Goal: Task Accomplishment & Management: Complete application form

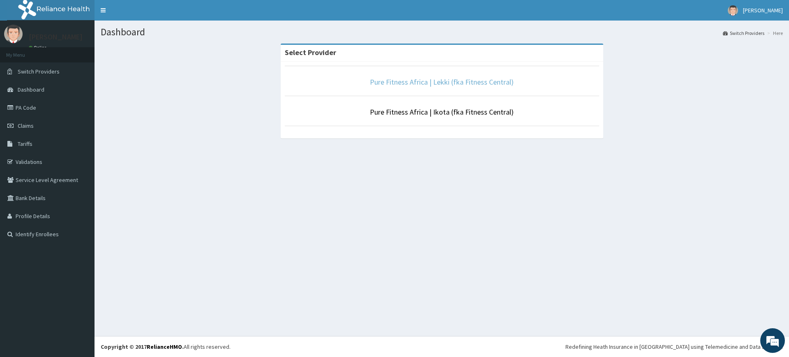
drag, startPoint x: 0, startPoint y: 0, endPoint x: 432, endPoint y: 83, distance: 440.3
click at [432, 83] on link "Pure Fitness Africa | Lekki (fka Fitness Central)" at bounding box center [442, 81] width 144 height 9
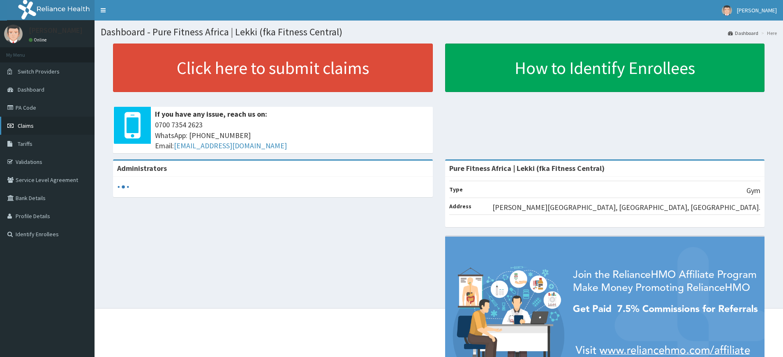
click at [31, 125] on span "Claims" at bounding box center [26, 125] width 16 height 7
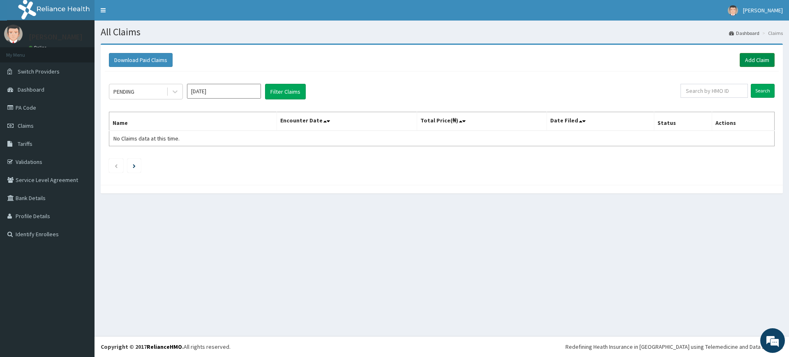
click at [760, 60] on link "Add Claim" at bounding box center [757, 60] width 35 height 14
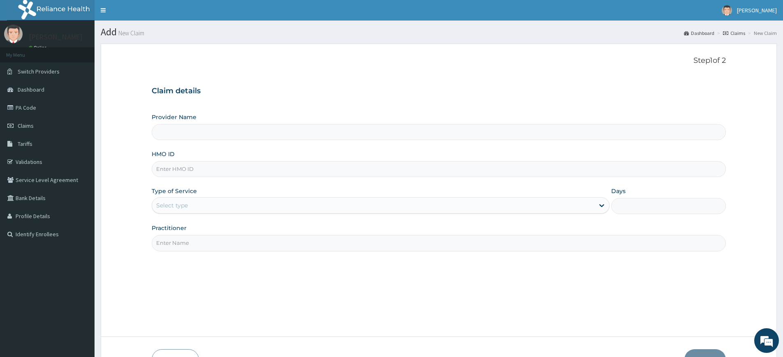
click at [196, 173] on input "HMO ID" at bounding box center [439, 169] width 574 height 16
type input "Pure Fitness Africa | Lekki (fka Fitness Central)"
type input "1"
type input "w"
type input "WFE/10002/A"
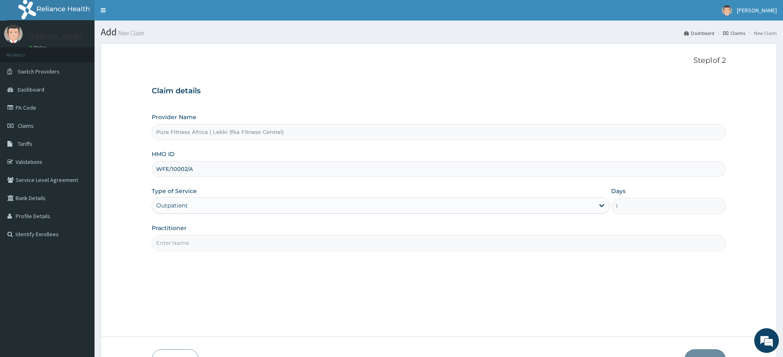
click at [182, 240] on input "Practitioner" at bounding box center [439, 243] width 574 height 16
type input "pure fitness africa"
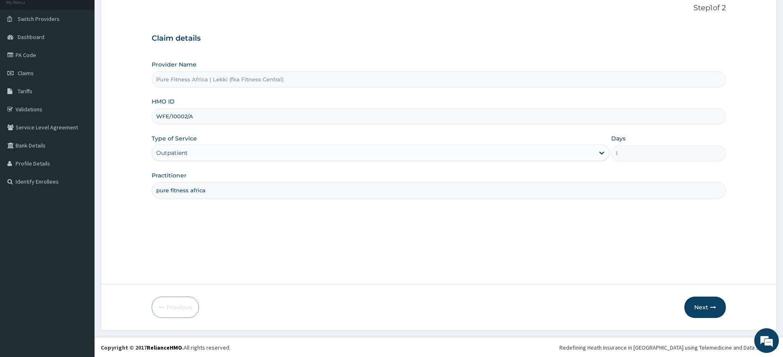
scroll to position [53, 0]
click at [705, 307] on button "Next" at bounding box center [705, 306] width 42 height 21
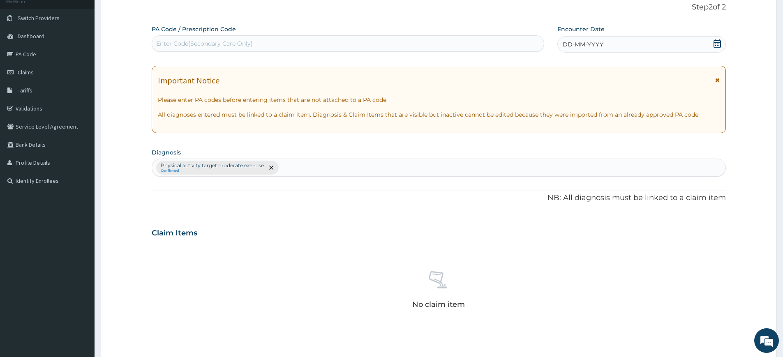
click at [333, 41] on div "Enter Code(Secondary Care Only)" at bounding box center [348, 43] width 392 height 13
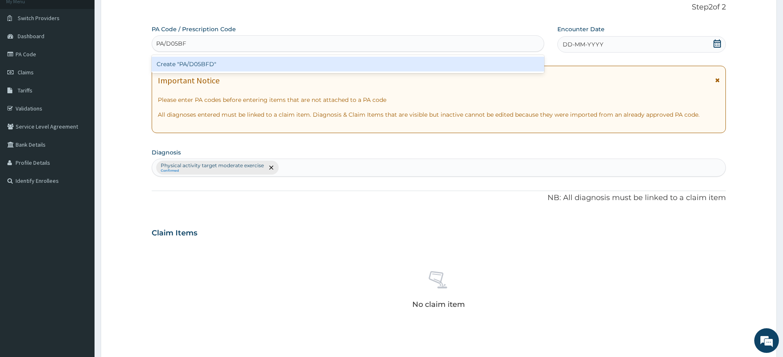
type input "PA/D05BFD"
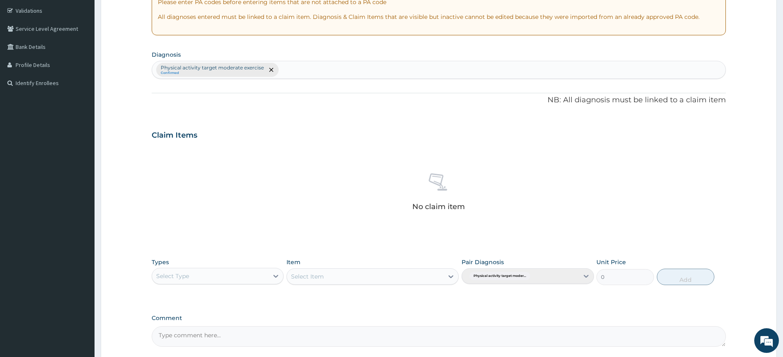
scroll to position [0, 0]
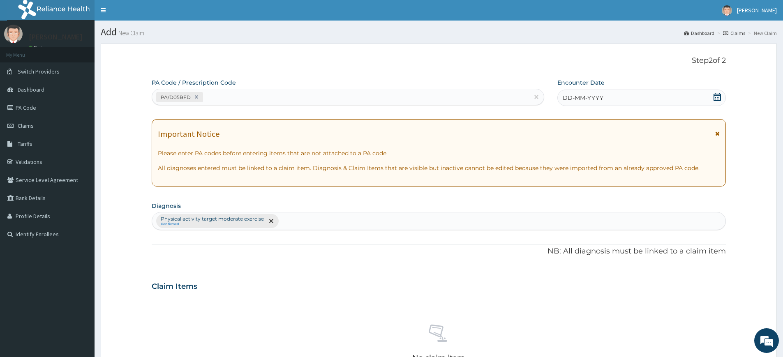
click at [581, 100] on span "DD-MM-YYYY" at bounding box center [583, 98] width 41 height 8
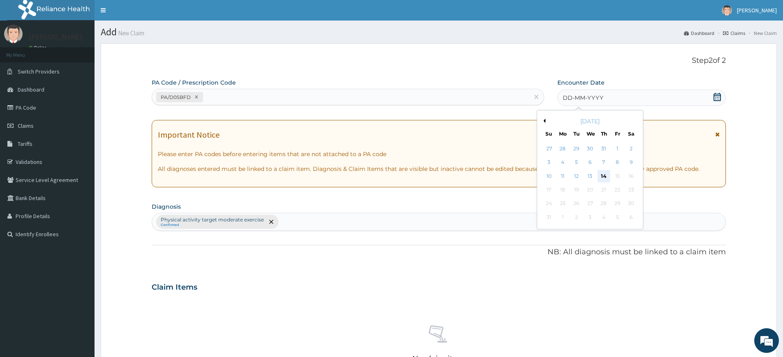
click at [601, 171] on div "14" at bounding box center [604, 176] width 12 height 12
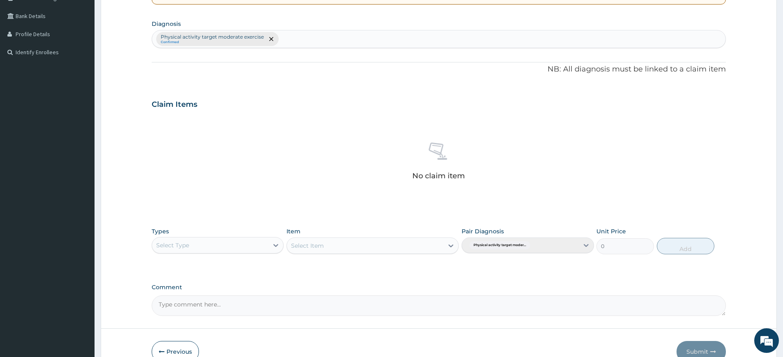
scroll to position [227, 0]
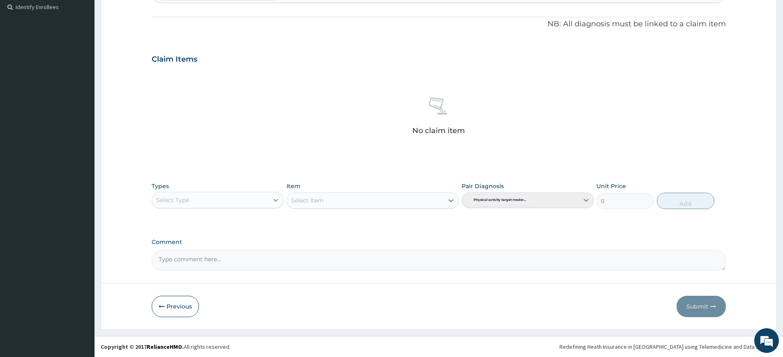
click at [272, 199] on icon at bounding box center [276, 200] width 8 height 8
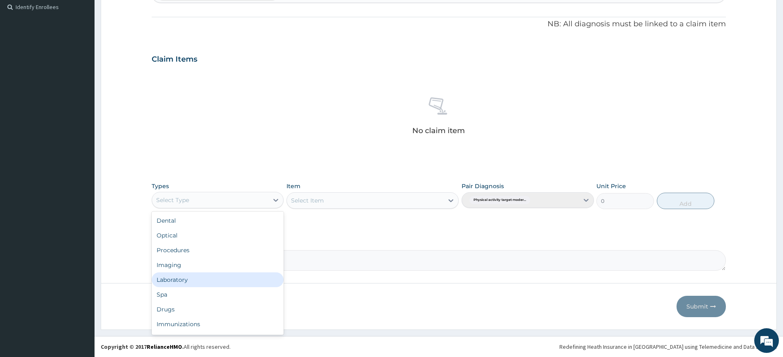
scroll to position [28, 0]
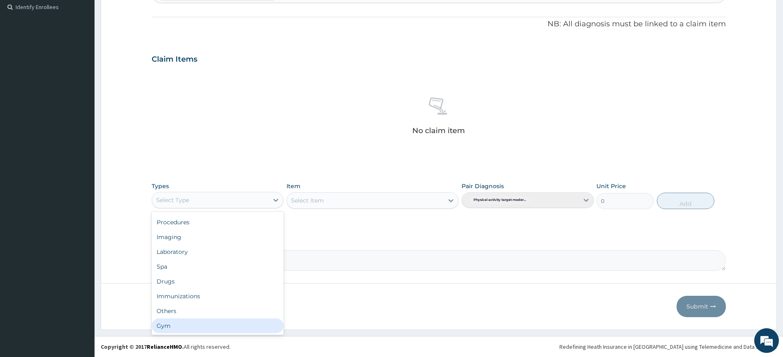
click at [186, 321] on div "Gym" at bounding box center [218, 325] width 132 height 15
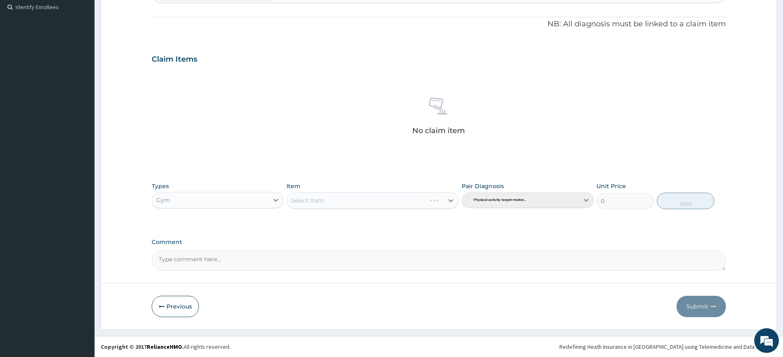
click at [418, 201] on div "Select Item" at bounding box center [372, 200] width 172 height 16
click at [422, 204] on div "Select Item" at bounding box center [365, 200] width 157 height 13
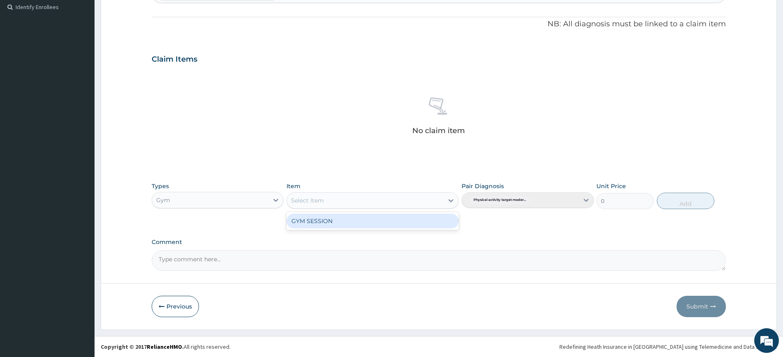
click at [416, 219] on div "GYM SESSION" at bounding box center [372, 221] width 172 height 15
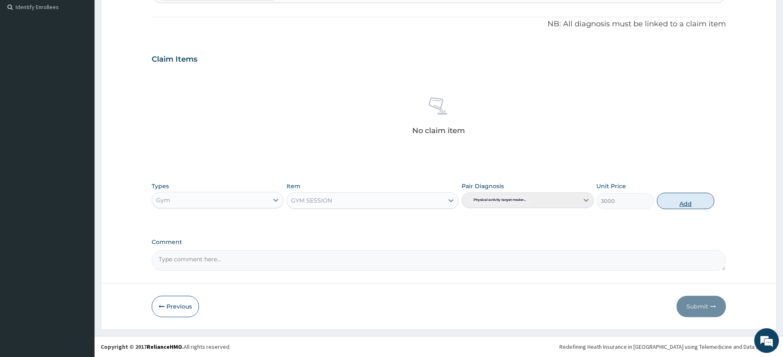
click at [669, 203] on button "Add" at bounding box center [686, 201] width 58 height 16
type input "0"
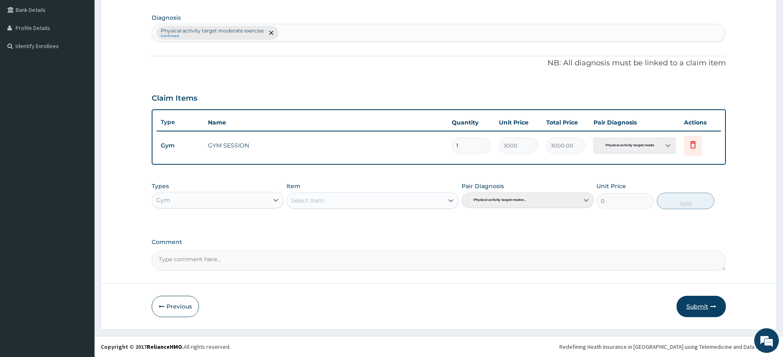
click at [692, 304] on button "Submit" at bounding box center [700, 306] width 49 height 21
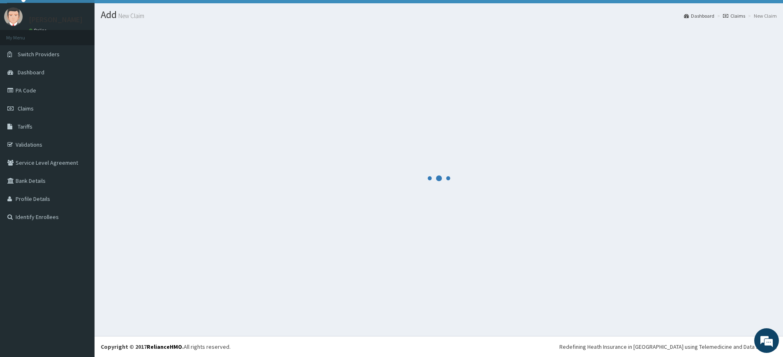
scroll to position [17, 0]
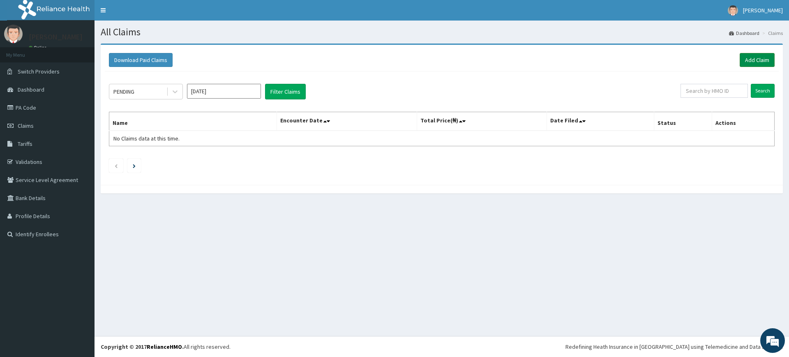
click at [764, 61] on link "Add Claim" at bounding box center [757, 60] width 35 height 14
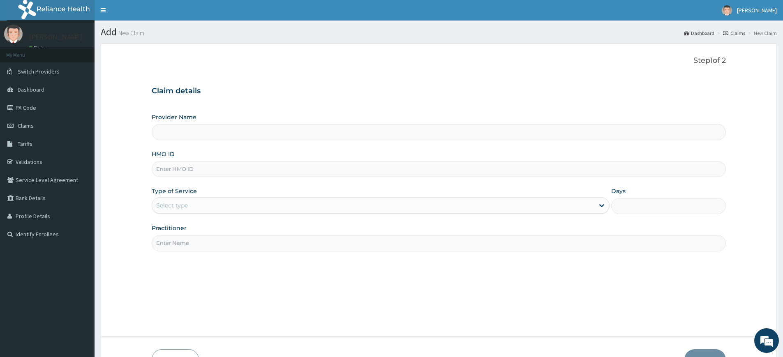
type input "Pure Fitness Africa | Lekki (fka Fitness Central)"
type input "1"
click at [183, 236] on input "Practitioner" at bounding box center [439, 243] width 574 height 16
type input "pure fitness africa"
click at [213, 173] on input "HMO ID" at bounding box center [439, 169] width 574 height 16
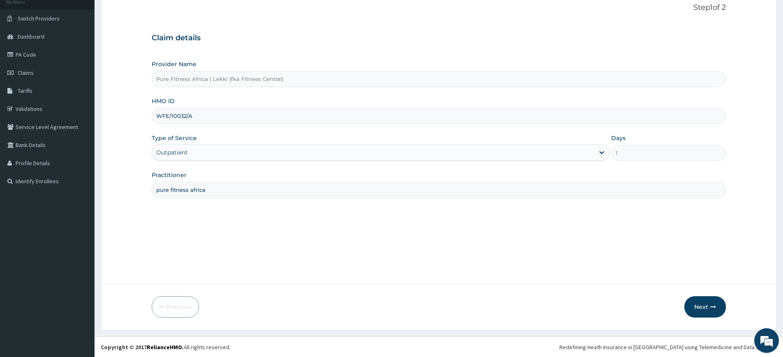
scroll to position [53, 0]
type input "WFE/10032/A"
click at [705, 309] on button "Next" at bounding box center [705, 306] width 42 height 21
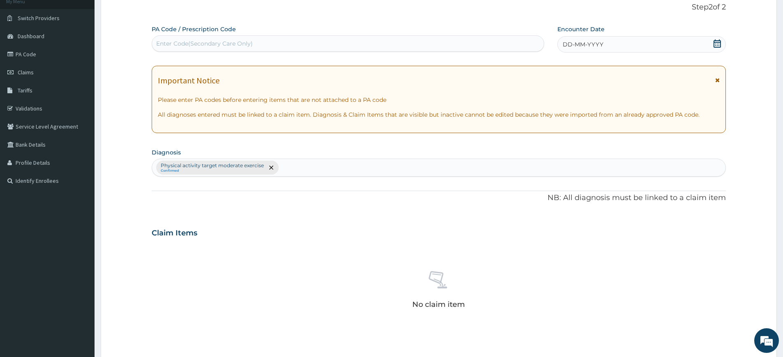
click at [583, 46] on span "DD-MM-YYYY" at bounding box center [583, 44] width 41 height 8
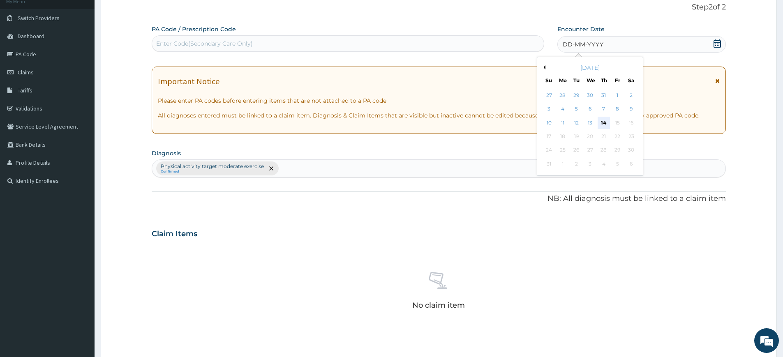
click at [605, 121] on div "14" at bounding box center [604, 123] width 12 height 12
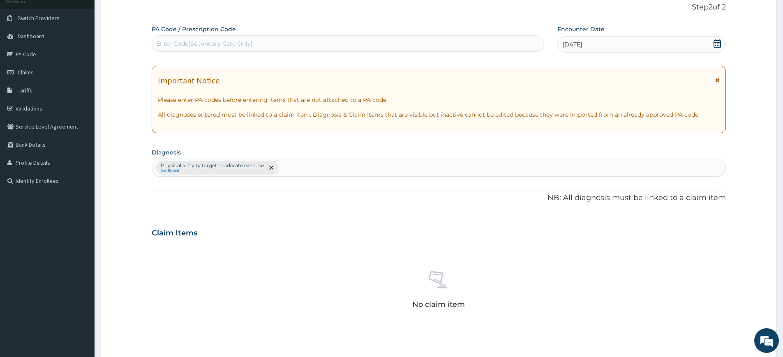
click at [410, 45] on div "Enter Code(Secondary Care Only)" at bounding box center [348, 43] width 392 height 13
type input "PA/3427A6"
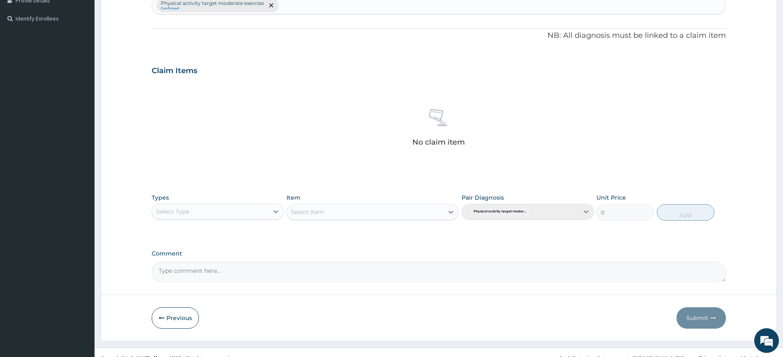
scroll to position [227, 0]
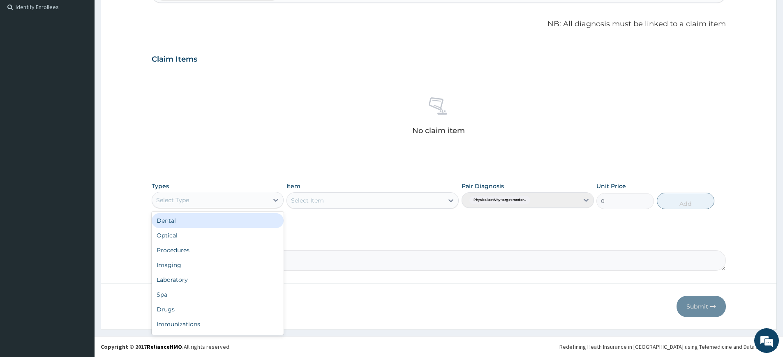
click at [247, 194] on div "Select Type" at bounding box center [210, 200] width 116 height 13
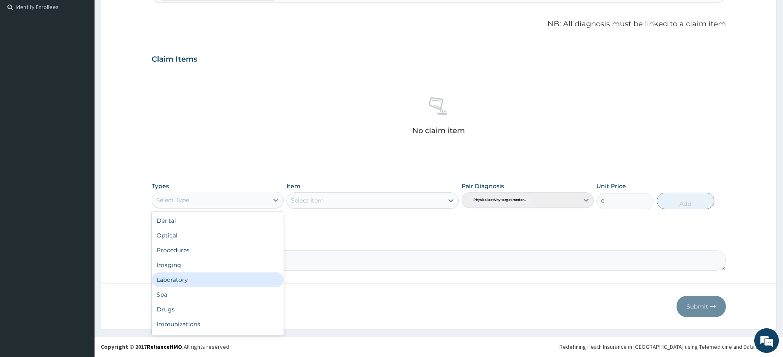
scroll to position [28, 0]
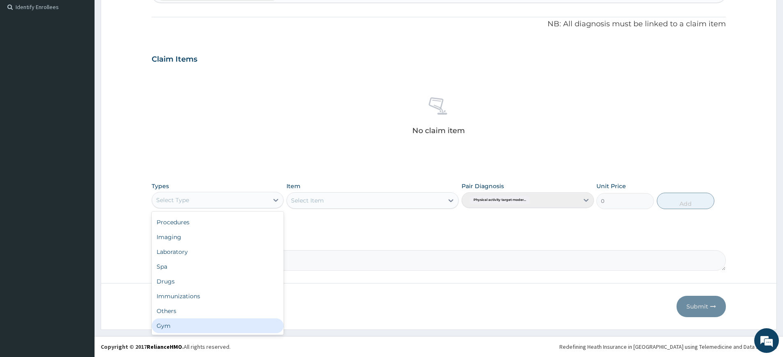
click at [212, 329] on div "Gym" at bounding box center [218, 325] width 132 height 15
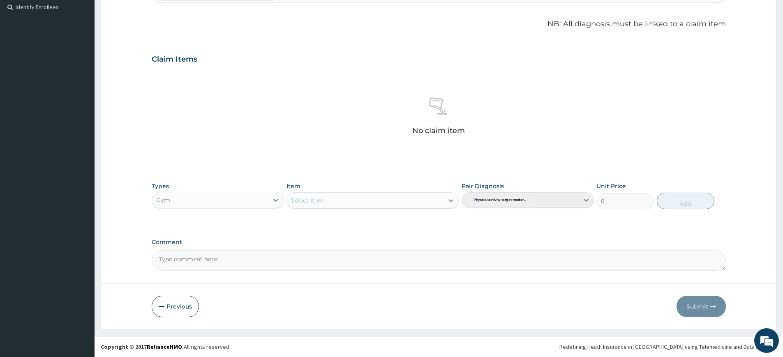
click at [444, 197] on div at bounding box center [450, 200] width 15 height 15
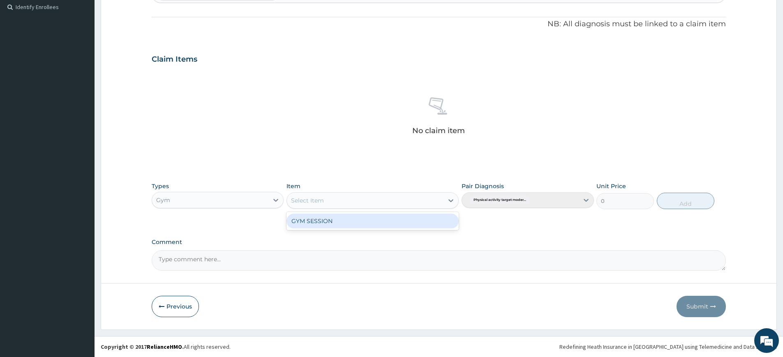
click at [436, 222] on div "GYM SESSION" at bounding box center [372, 221] width 172 height 15
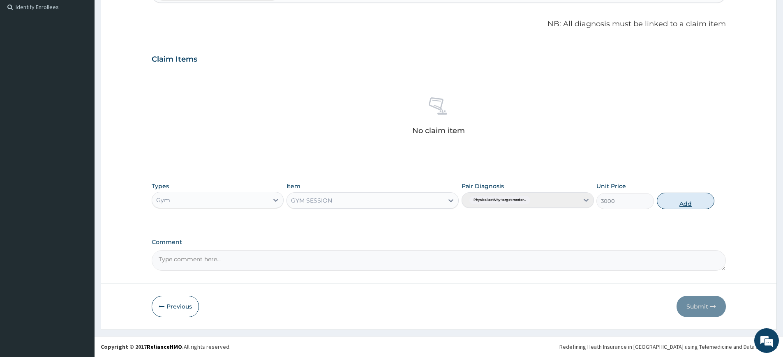
click at [674, 203] on button "Add" at bounding box center [686, 201] width 58 height 16
type input "0"
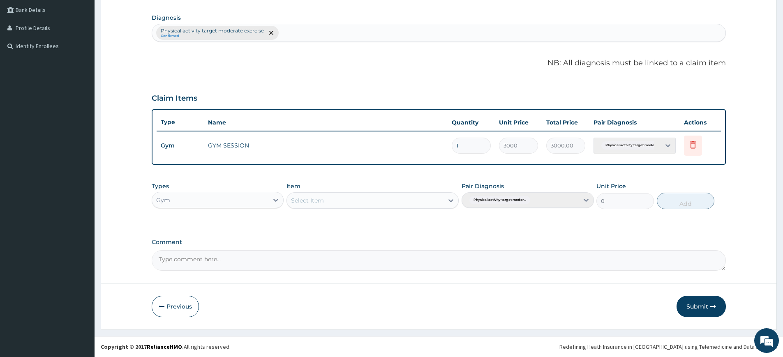
click at [705, 306] on button "Submit" at bounding box center [700, 306] width 49 height 21
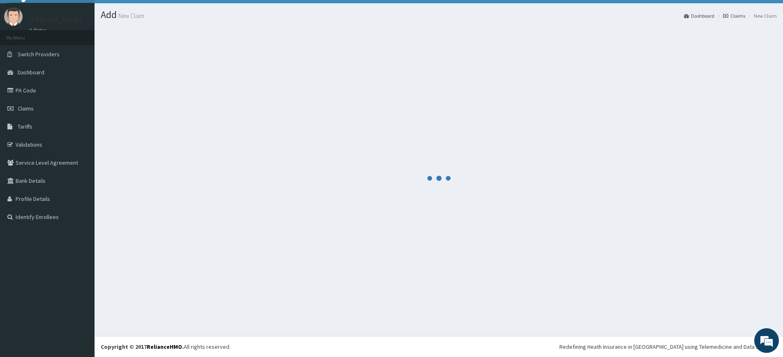
scroll to position [17, 0]
